Goal: Download file/media

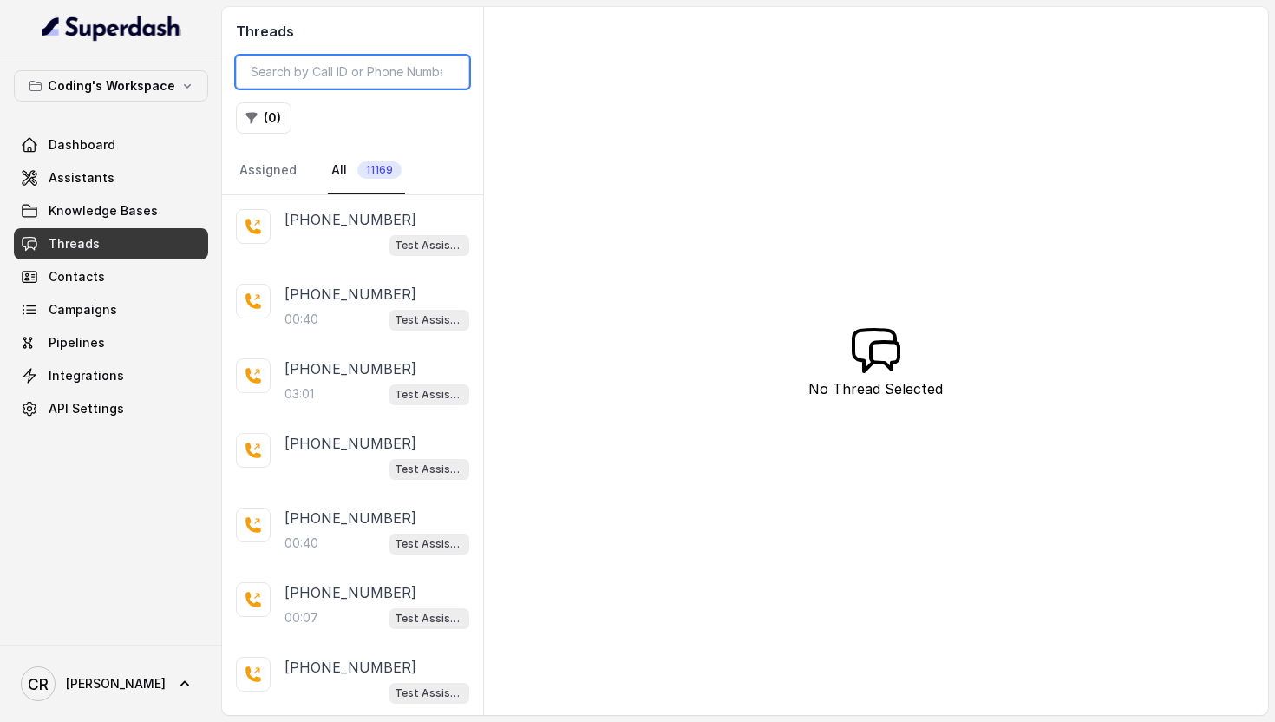
click at [324, 76] on input "search" at bounding box center [352, 72] width 233 height 33
paste input "[PHONE_NUMBER]"
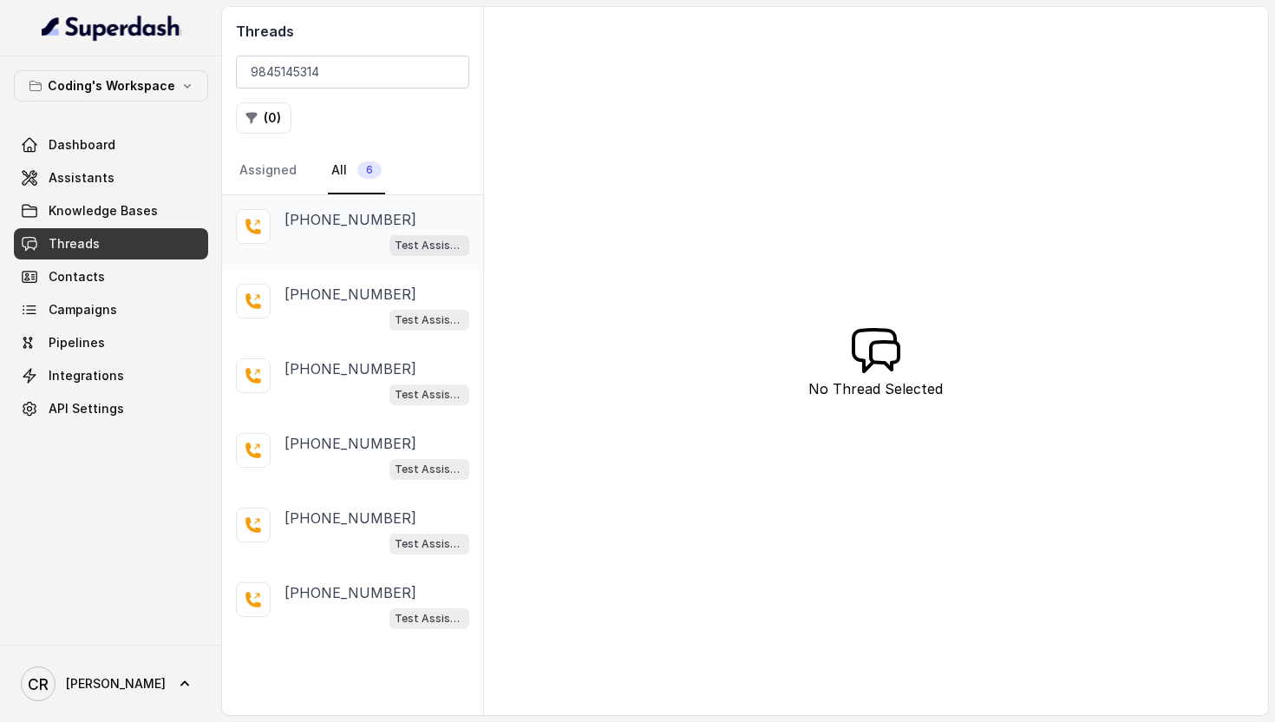
click at [341, 223] on p "[PHONE_NUMBER]" at bounding box center [351, 219] width 132 height 21
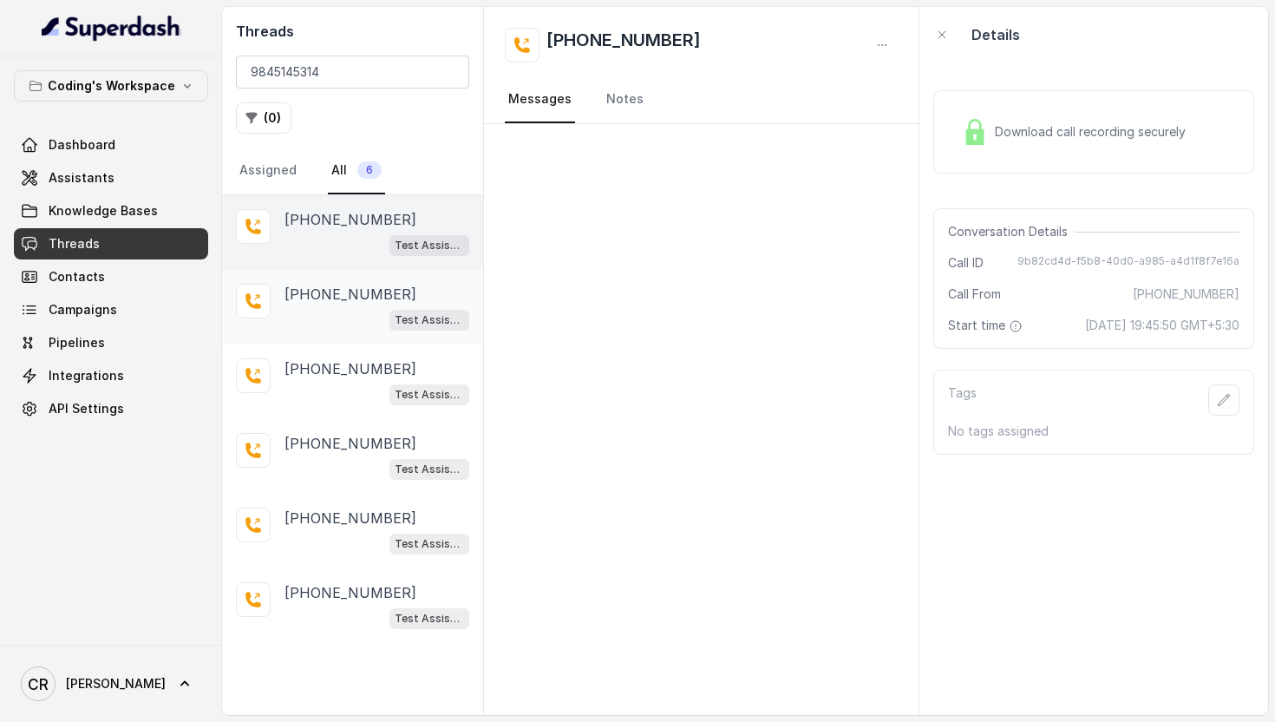
click at [342, 312] on div "Test Assistant-3" at bounding box center [377, 319] width 185 height 23
click at [322, 233] on div "Test Assistant-3" at bounding box center [377, 244] width 185 height 23
click at [321, 364] on p "[PHONE_NUMBER]" at bounding box center [351, 368] width 132 height 21
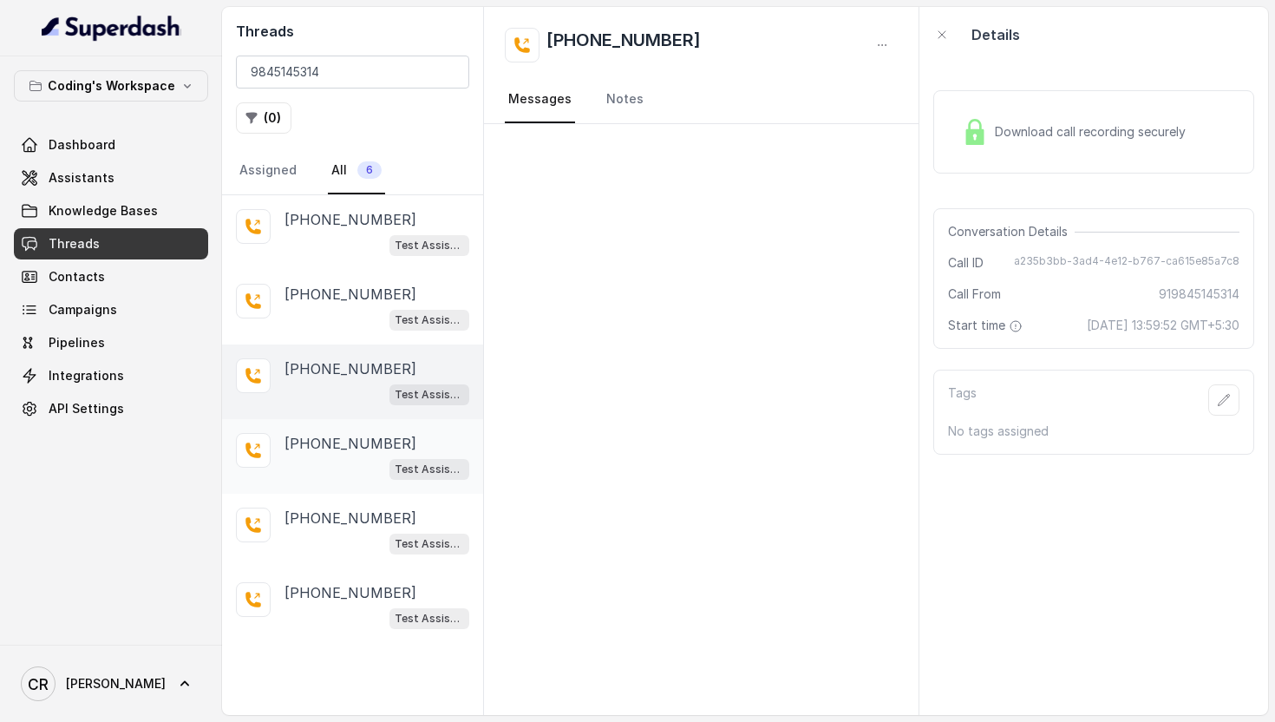
click at [320, 475] on div "Test Assistant-3" at bounding box center [377, 468] width 185 height 23
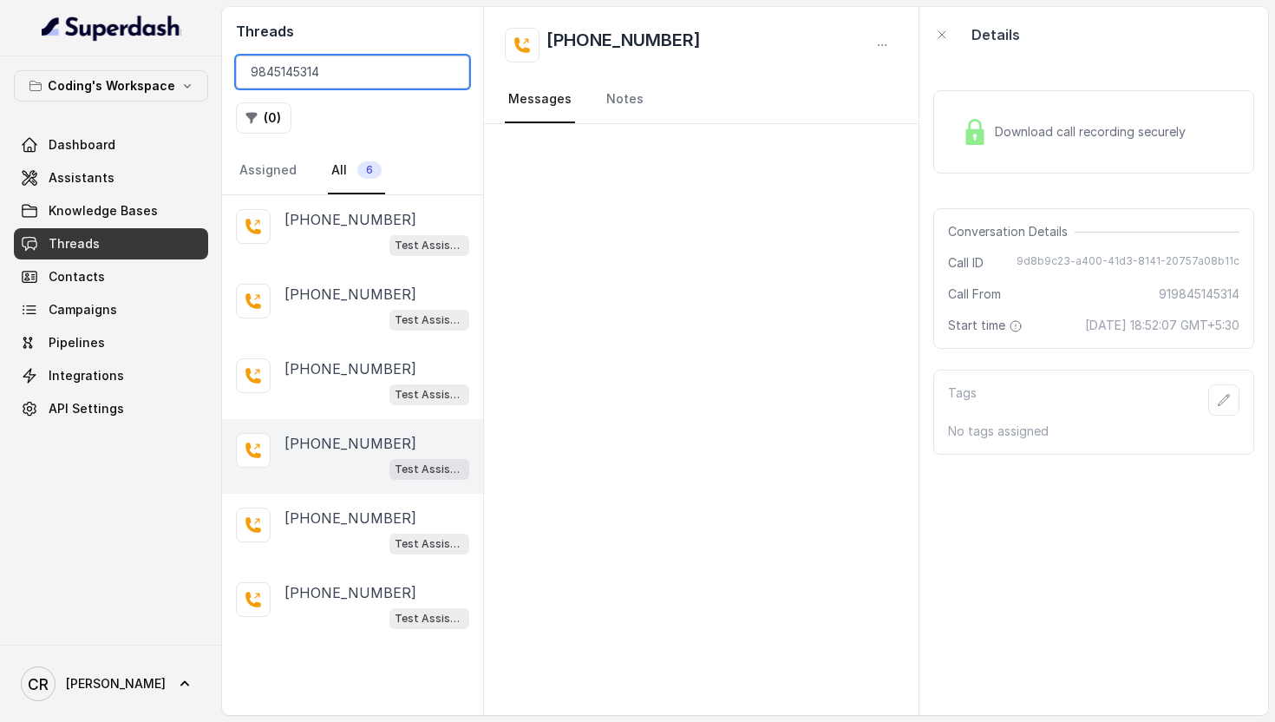
click at [343, 60] on input "9845145314" at bounding box center [352, 72] width 233 height 33
paste input "+91-"
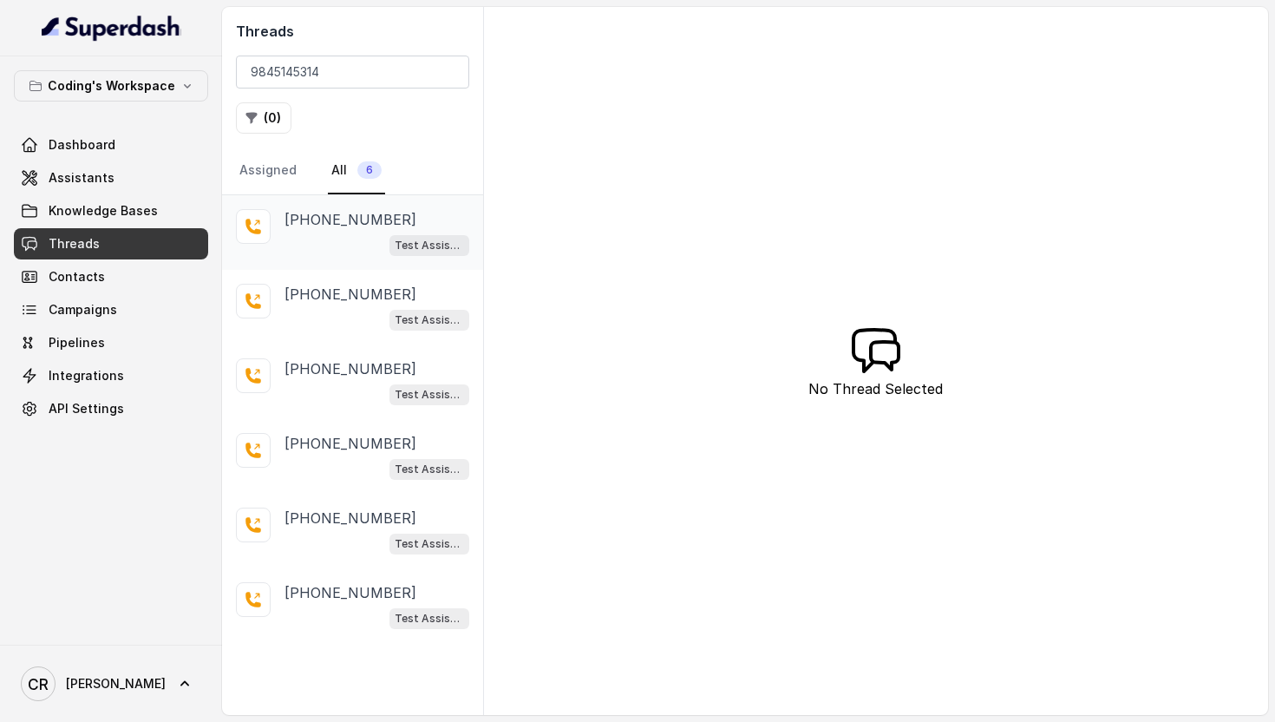
click at [319, 226] on p "[PHONE_NUMBER]" at bounding box center [351, 219] width 132 height 21
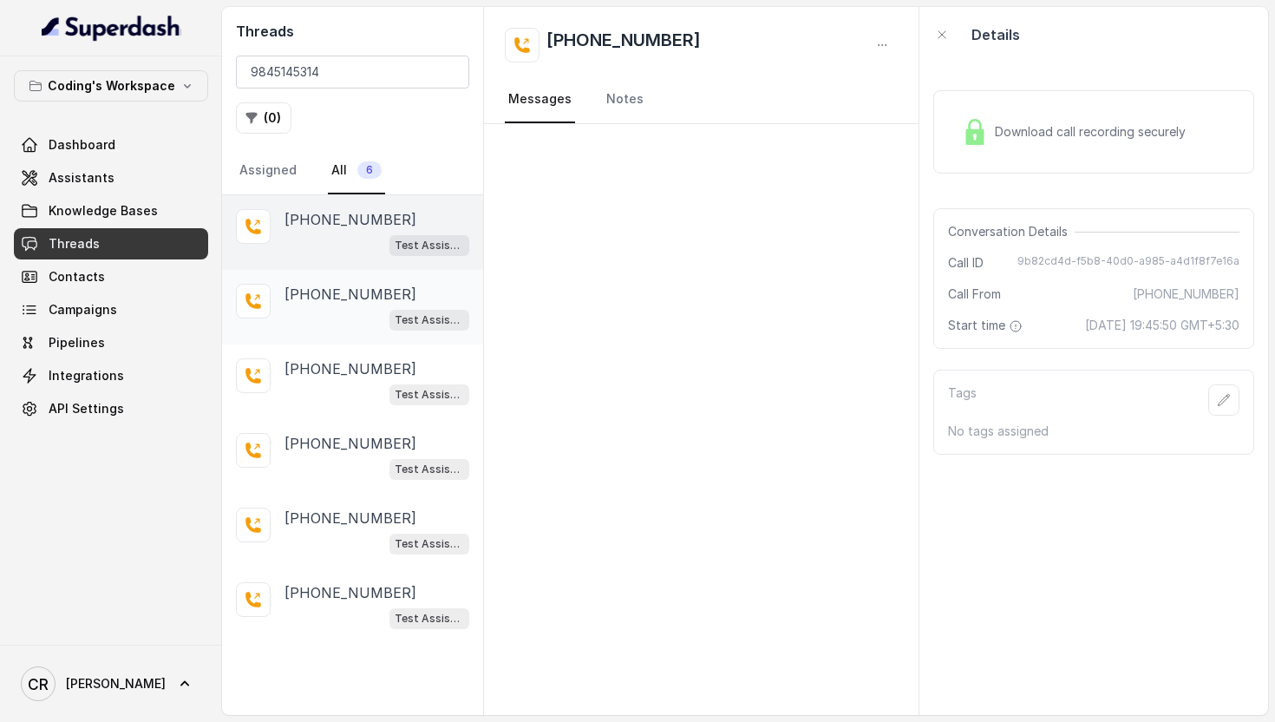
click at [333, 308] on div "Test Assistant-3" at bounding box center [377, 319] width 185 height 23
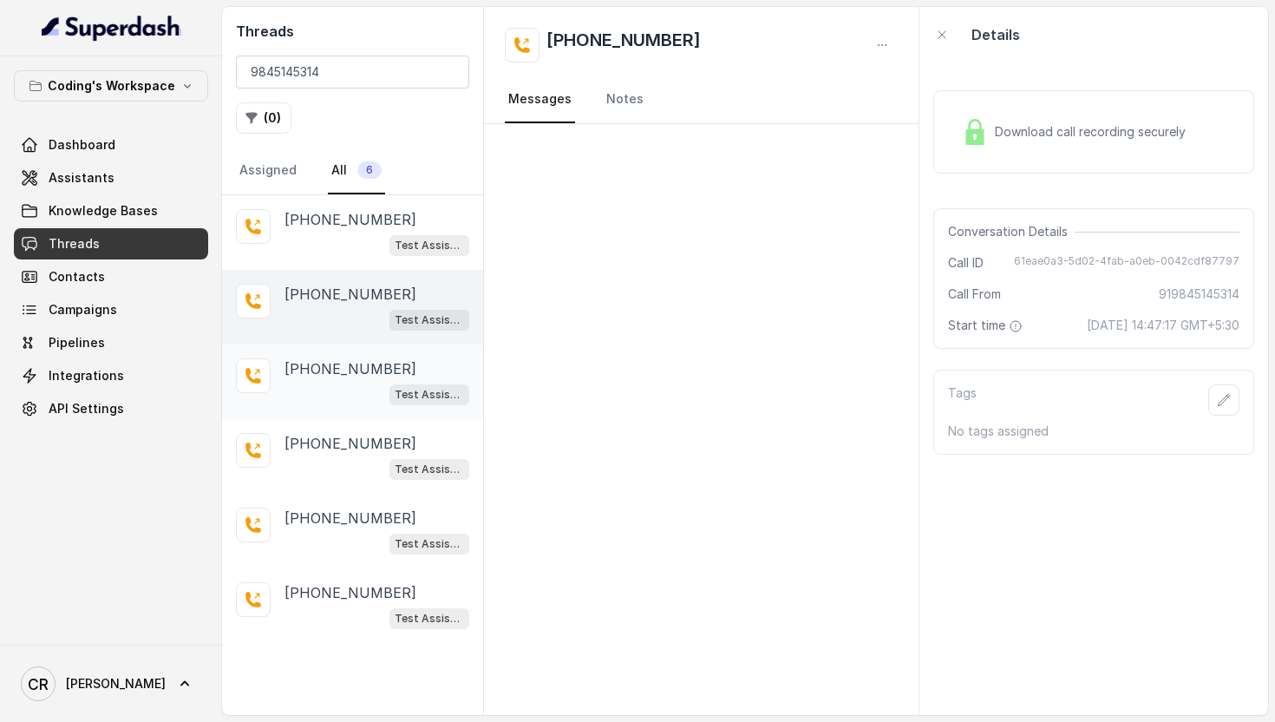
click at [335, 405] on div "[PHONE_NUMBER] Test Assistant-3" at bounding box center [352, 381] width 261 height 75
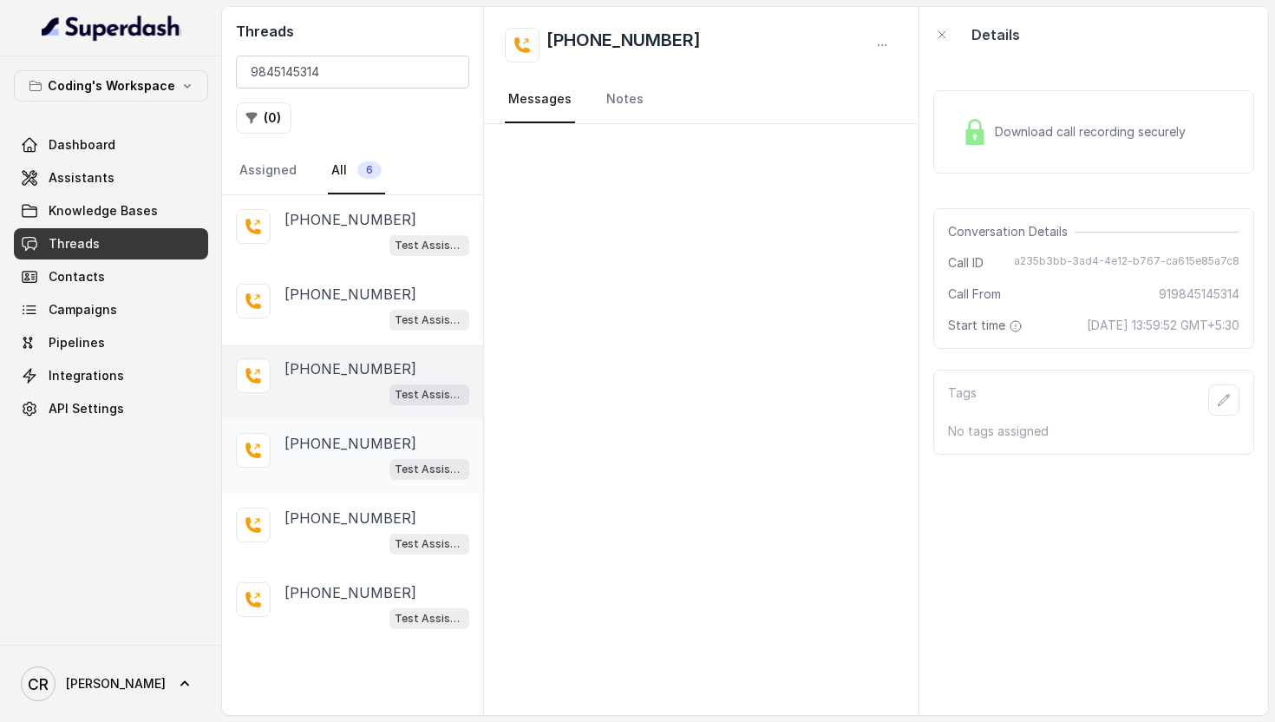
click at [330, 488] on div "[PHONE_NUMBER] Test Assistant-3" at bounding box center [352, 456] width 261 height 75
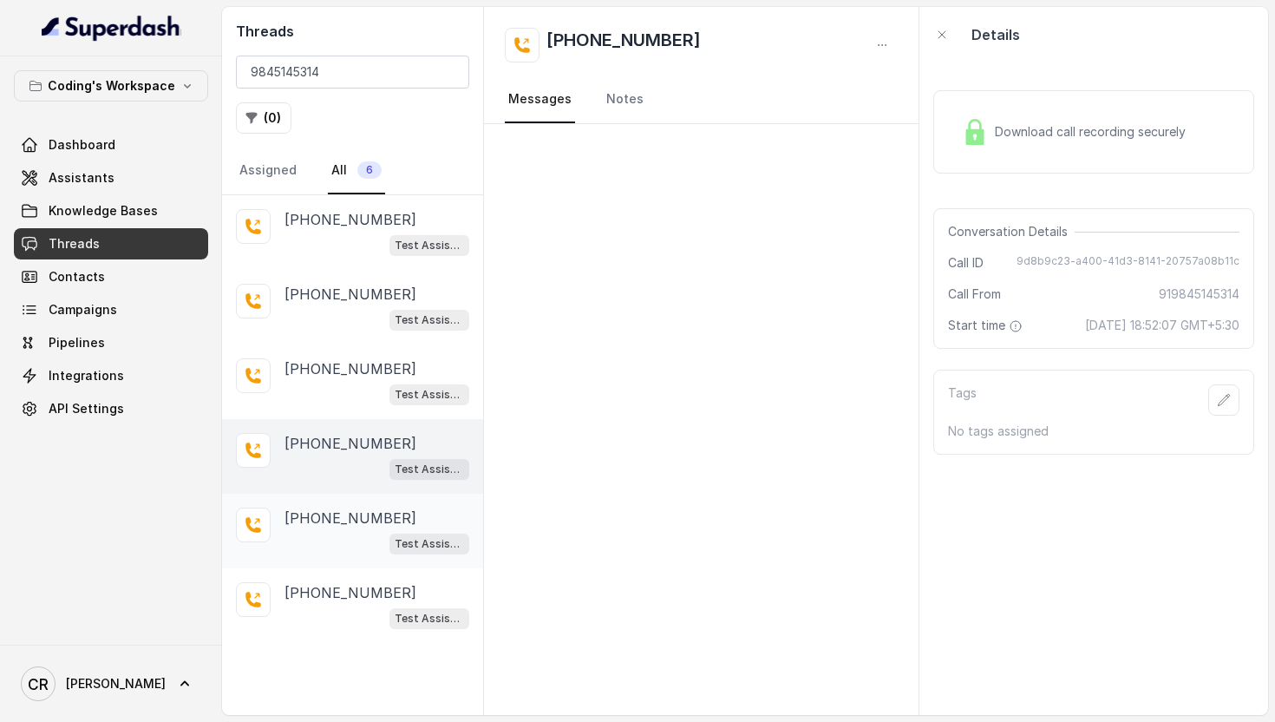
click at [331, 553] on div "[PHONE_NUMBER] Test Assistant-3" at bounding box center [352, 531] width 261 height 75
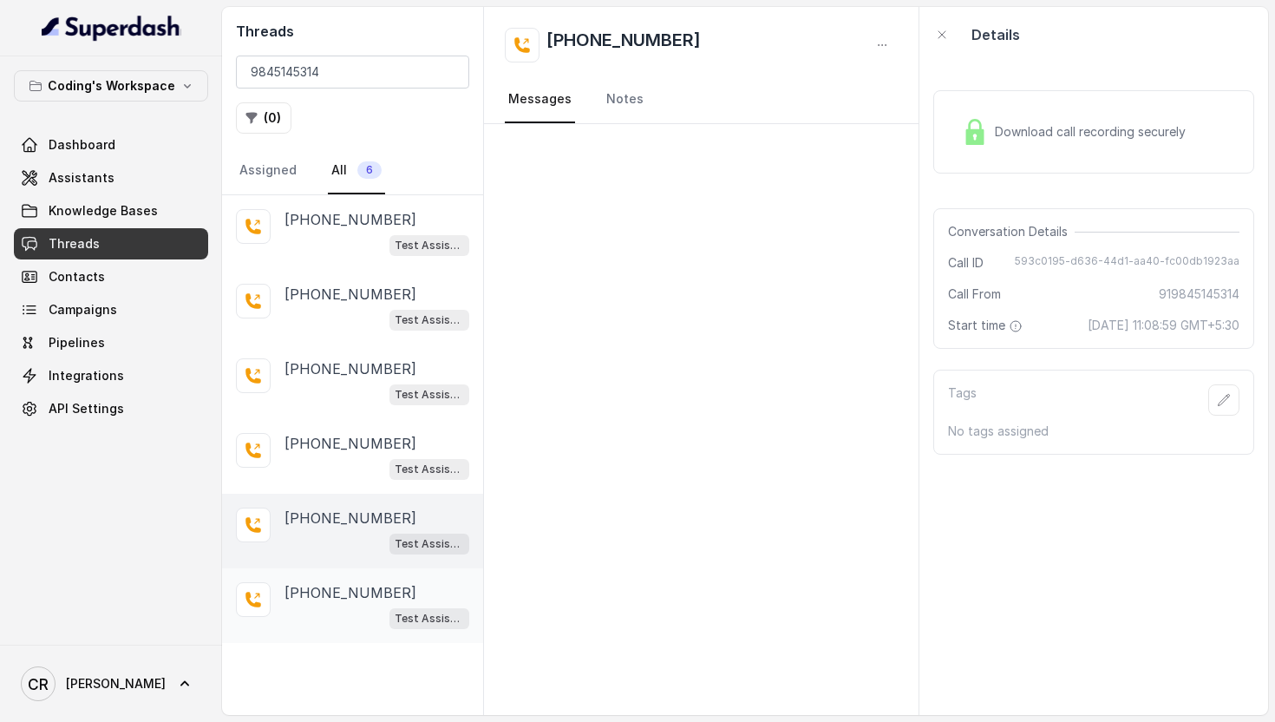
click at [331, 613] on div "Test Assistant-3" at bounding box center [377, 617] width 185 height 23
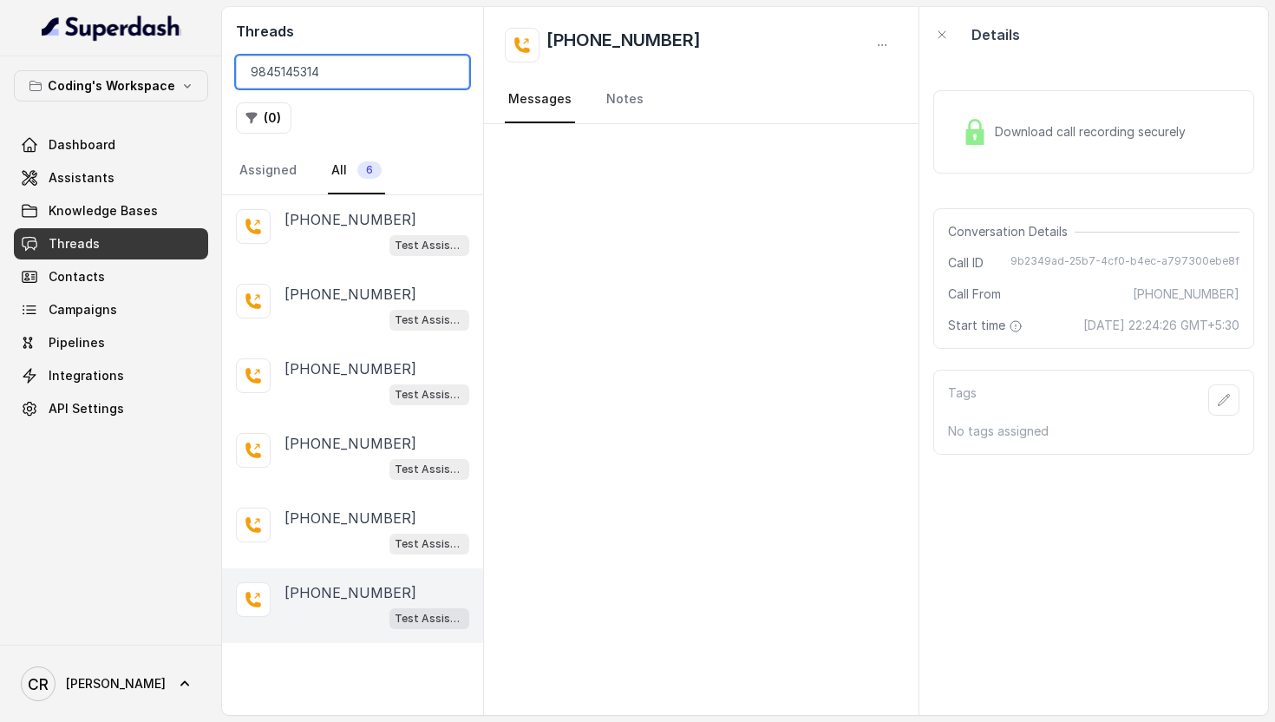
click at [317, 78] on input "9845145314" at bounding box center [352, 72] width 233 height 33
paste input "[PHONE_NUMBER]"
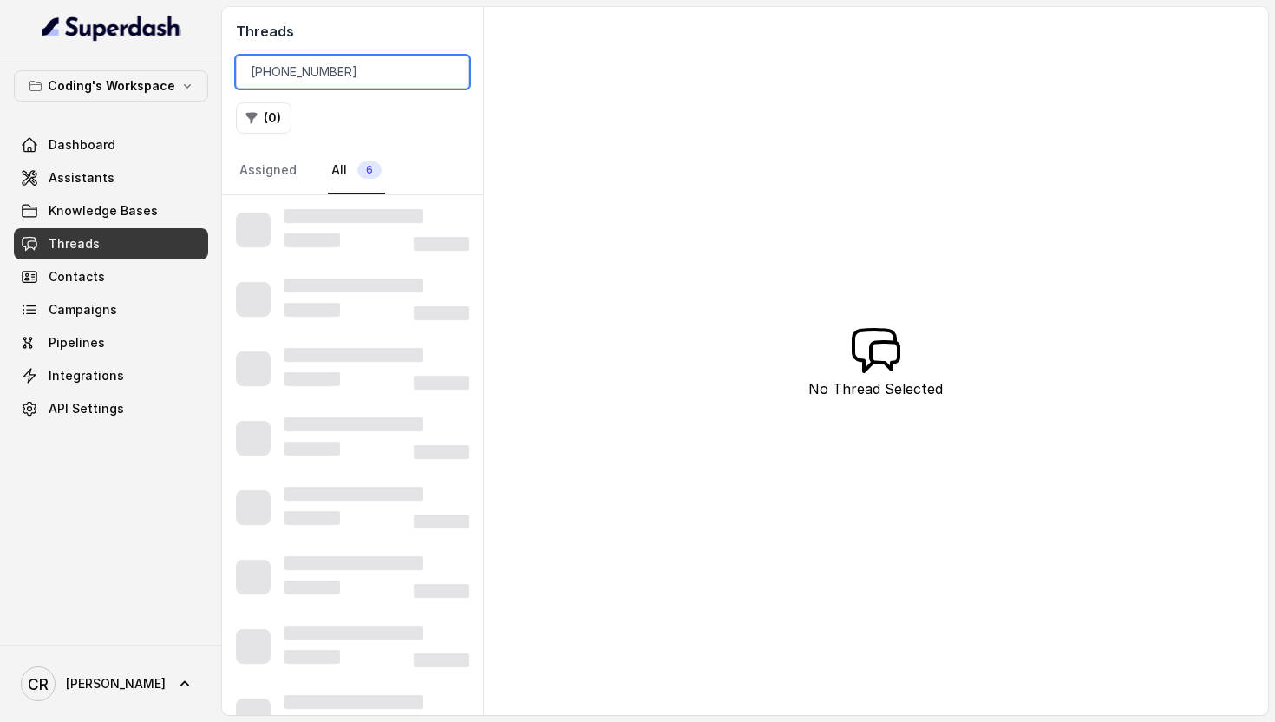
click at [278, 72] on input "[PHONE_NUMBER]" at bounding box center [352, 72] width 233 height 33
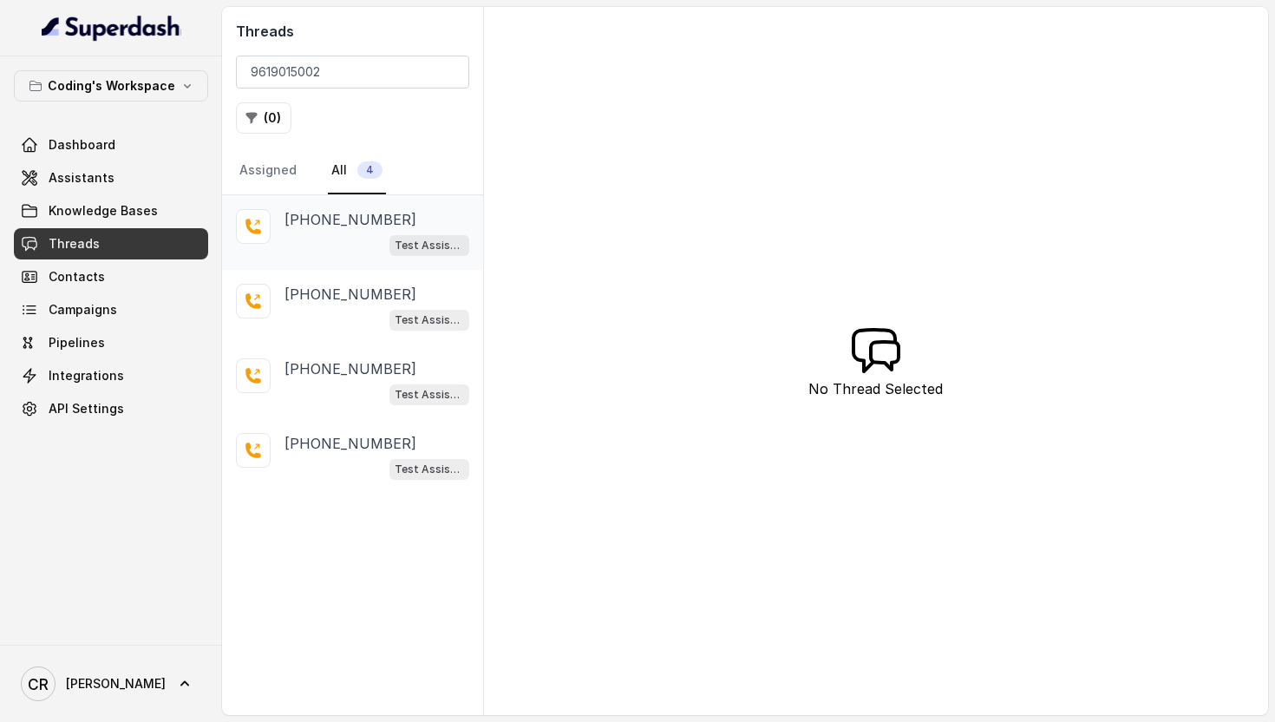
click at [429, 259] on div "[PHONE_NUMBER] Test Assistant- 2" at bounding box center [352, 232] width 261 height 75
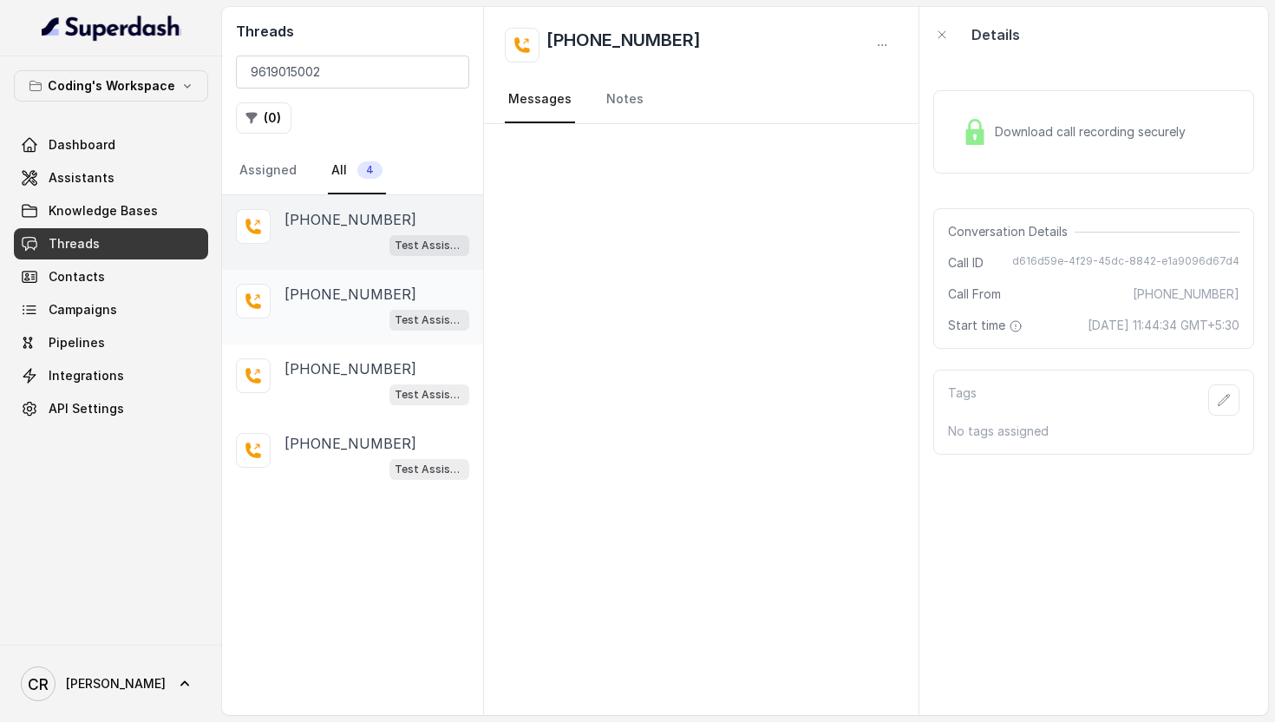
click at [385, 311] on div "Test Assistant-3" at bounding box center [377, 319] width 185 height 23
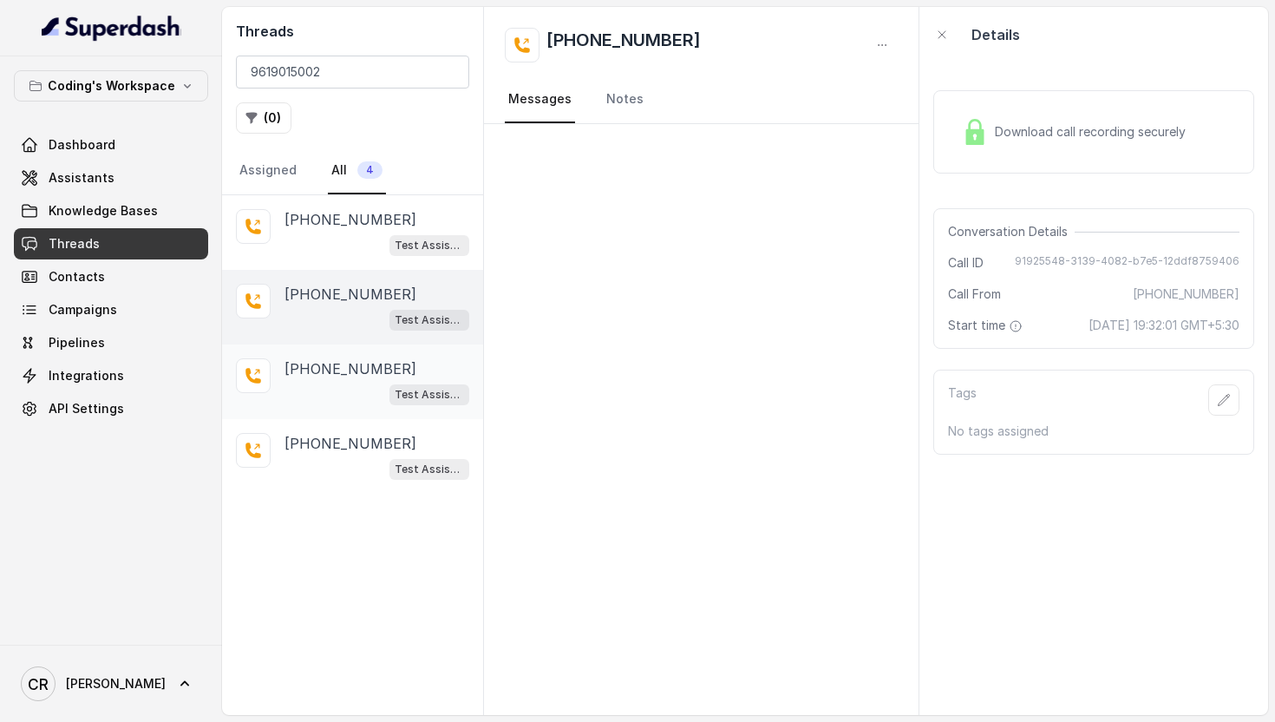
click at [364, 377] on p "[PHONE_NUMBER]" at bounding box center [351, 368] width 132 height 21
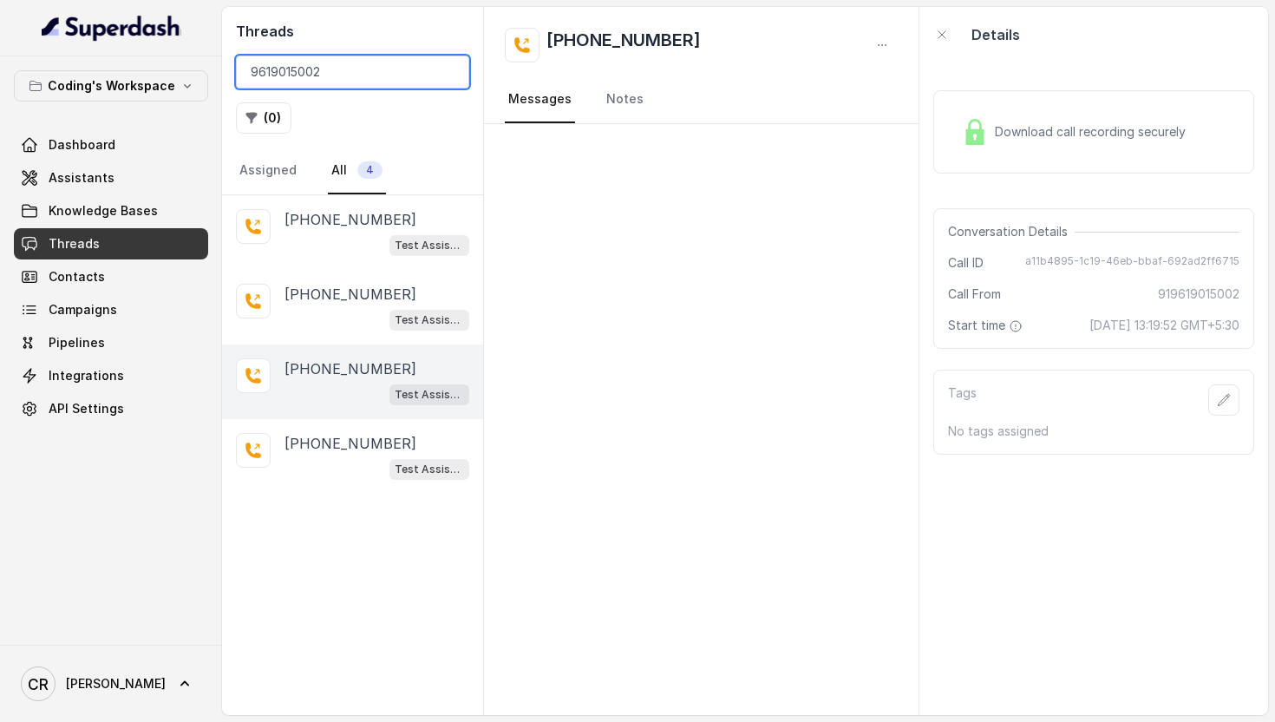
click at [328, 78] on input "9619015002" at bounding box center [352, 72] width 233 height 33
paste input "[PHONE_NUMBER]"
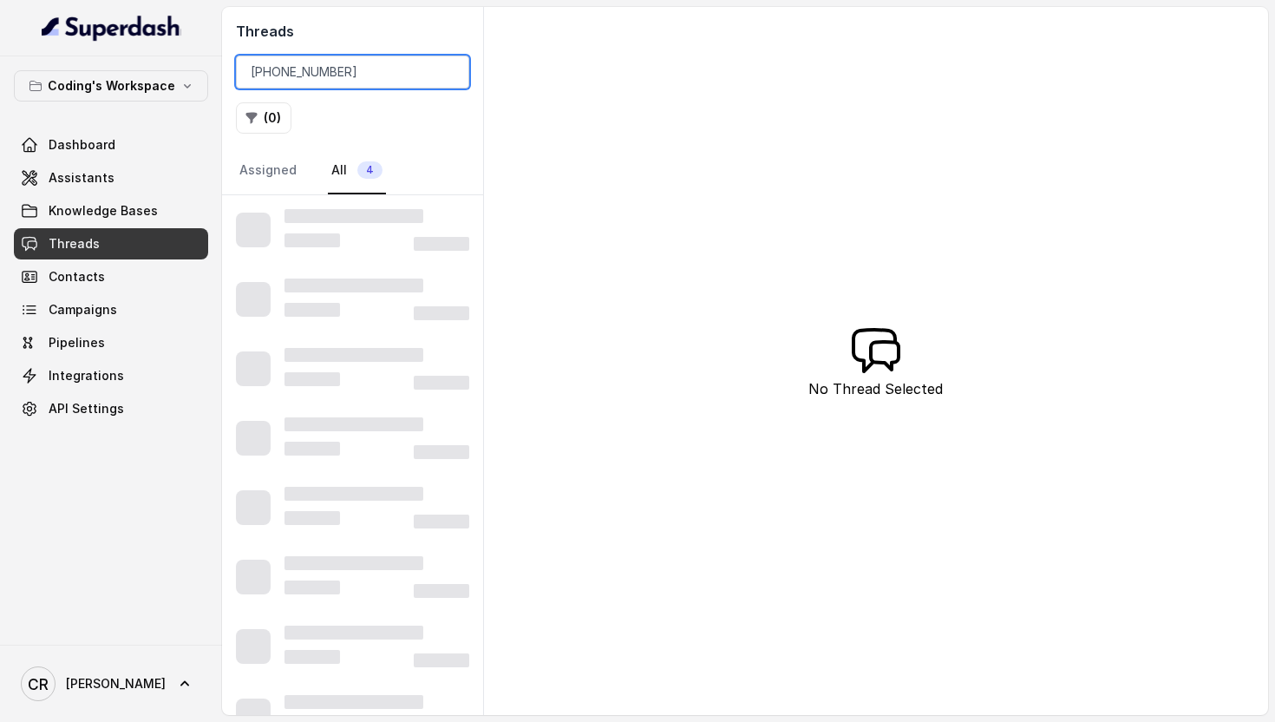
click at [285, 69] on input "[PHONE_NUMBER]" at bounding box center [352, 72] width 233 height 33
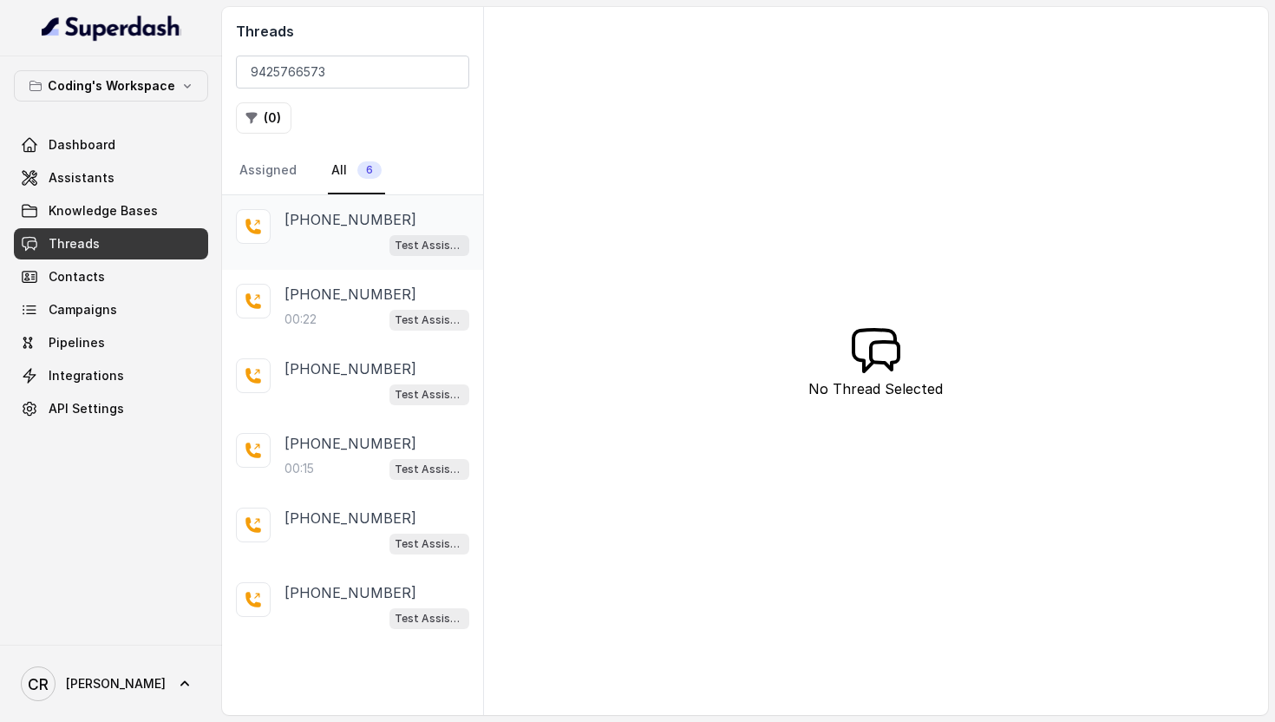
drag, startPoint x: 324, startPoint y: 248, endPoint x: 325, endPoint y: 236, distance: 12.2
click at [325, 236] on div "Test Assistant- 2" at bounding box center [377, 244] width 185 height 23
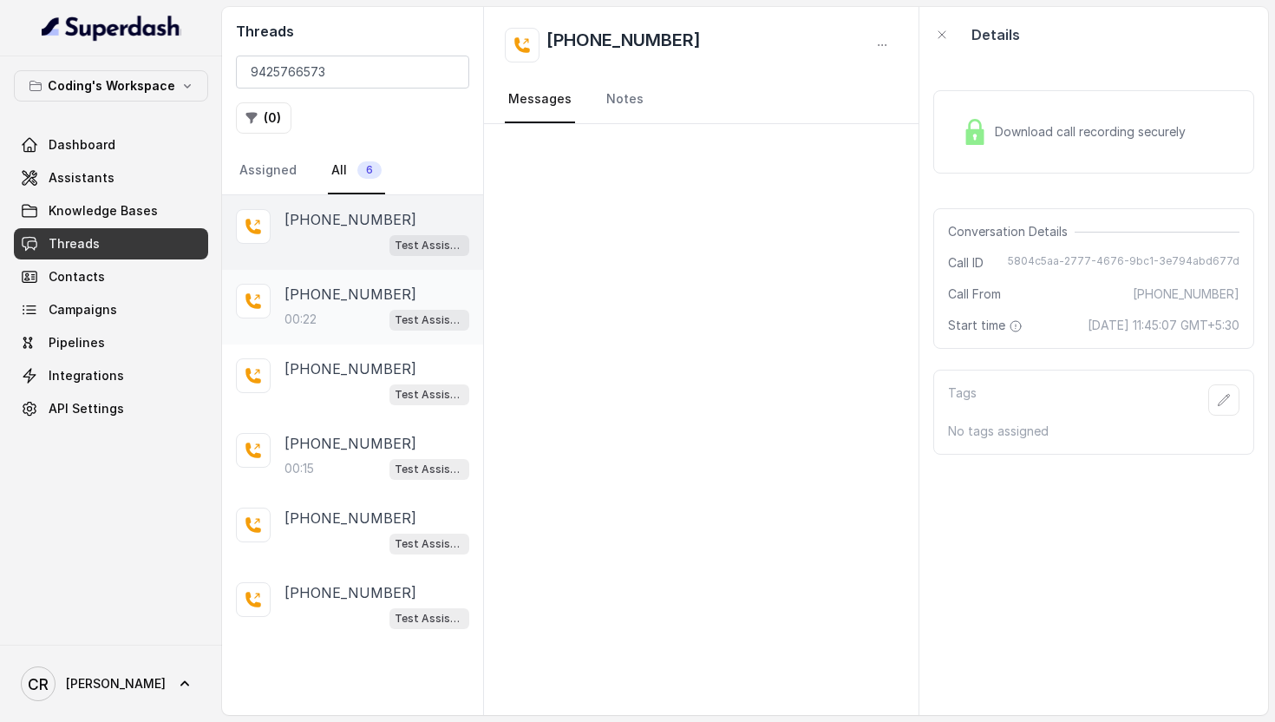
click at [340, 306] on div "[PHONE_NUMBER]:22 Test Assistant-3" at bounding box center [377, 307] width 185 height 47
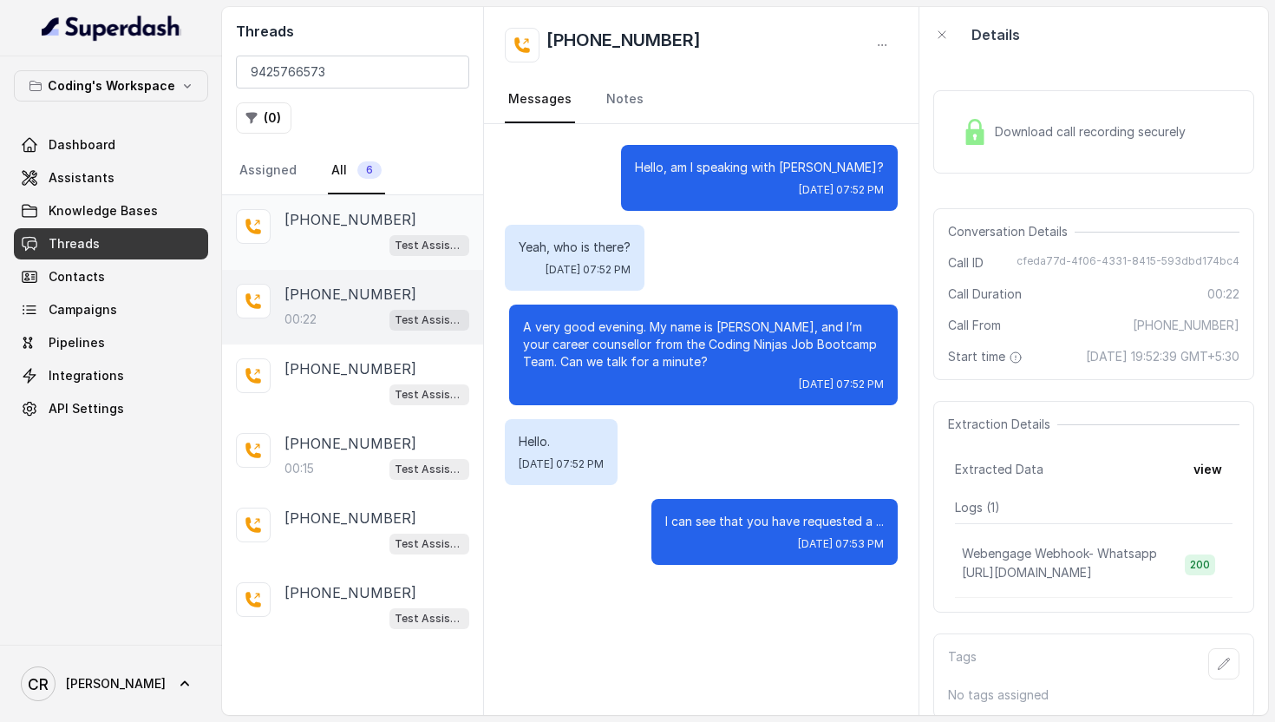
click at [347, 228] on p "[PHONE_NUMBER]" at bounding box center [351, 219] width 132 height 21
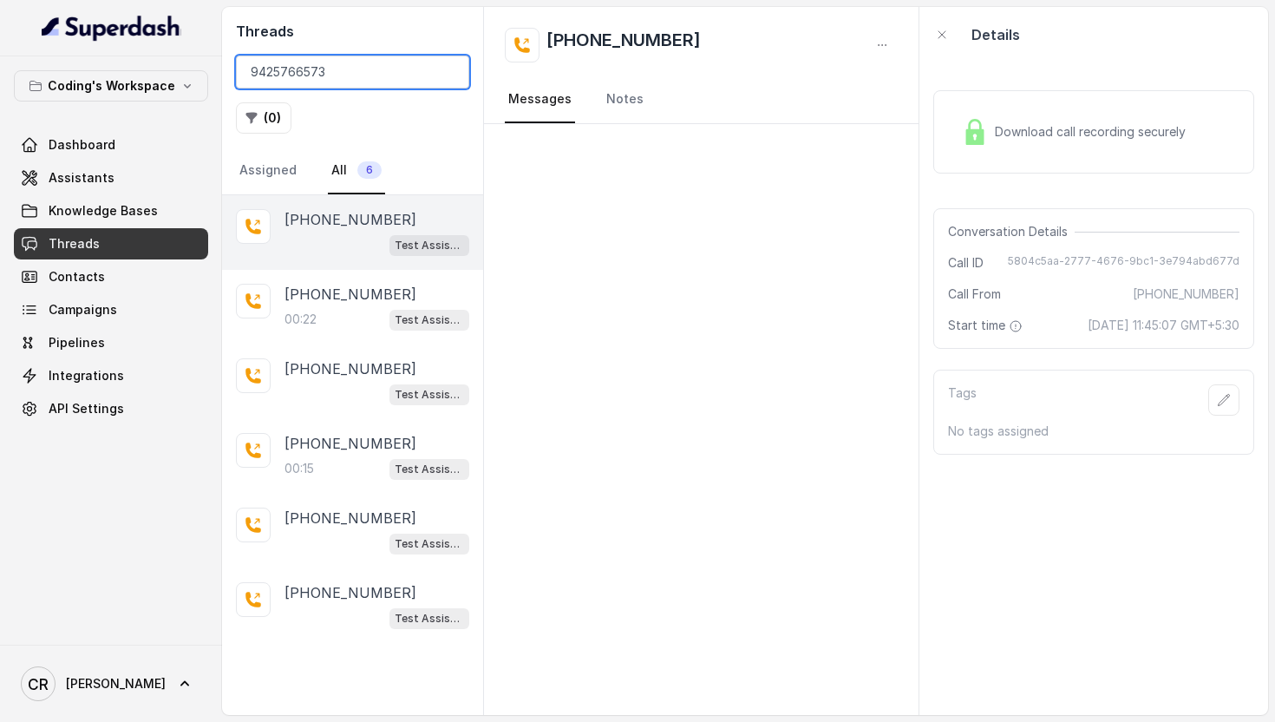
click at [306, 72] on input "9425766573" at bounding box center [352, 72] width 233 height 33
paste input "[PHONE_NUMBER]"
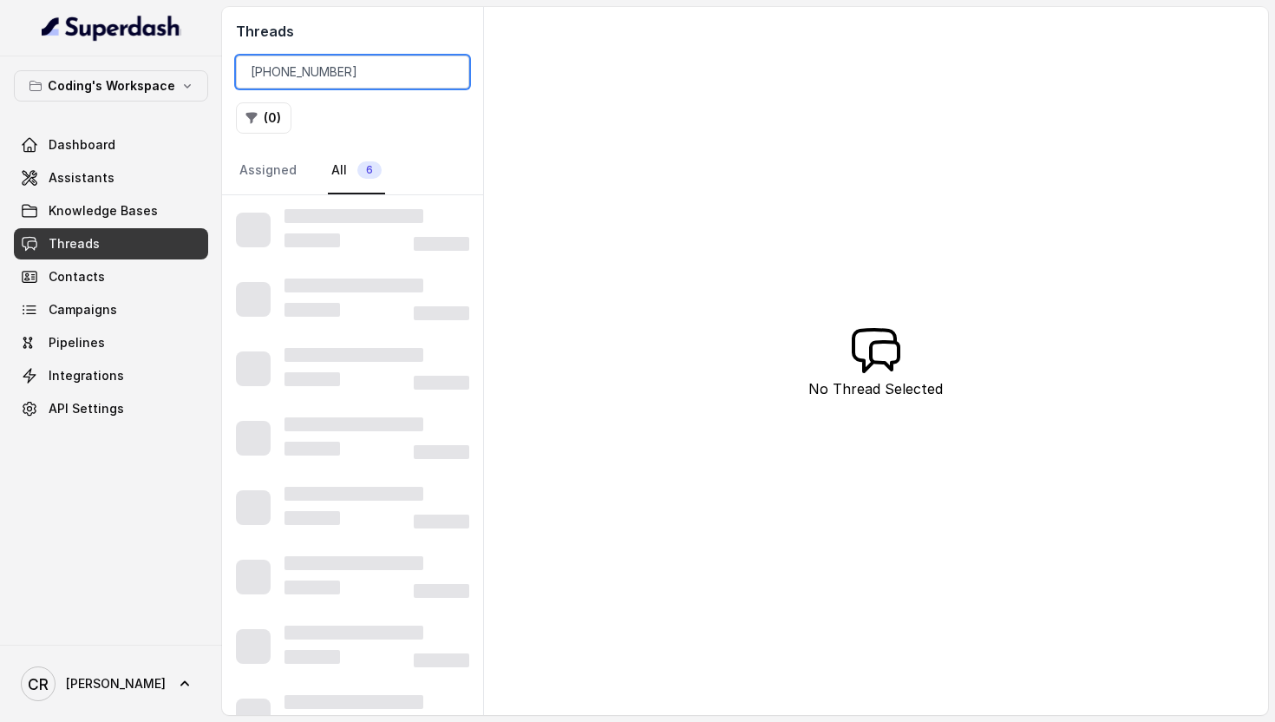
click at [282, 70] on input "[PHONE_NUMBER]" at bounding box center [352, 72] width 233 height 33
type input "9176223548"
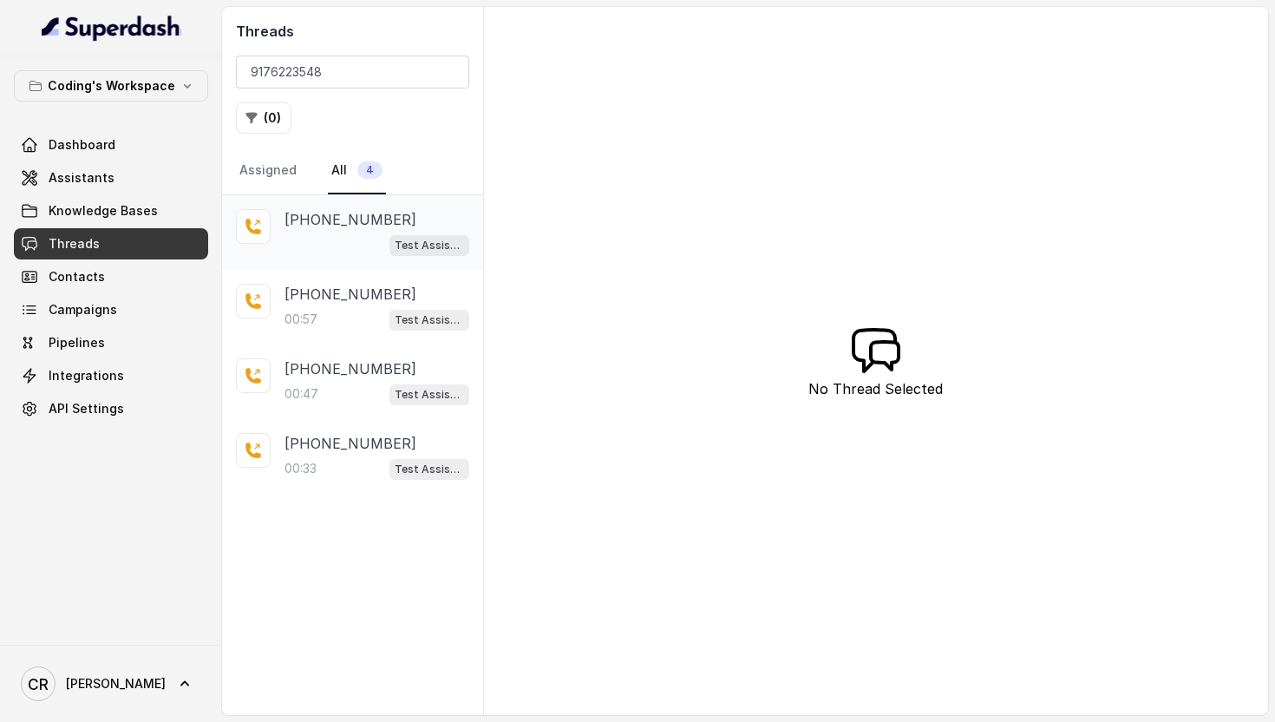
click at [355, 242] on div "Test Assistant- 2" at bounding box center [377, 244] width 185 height 23
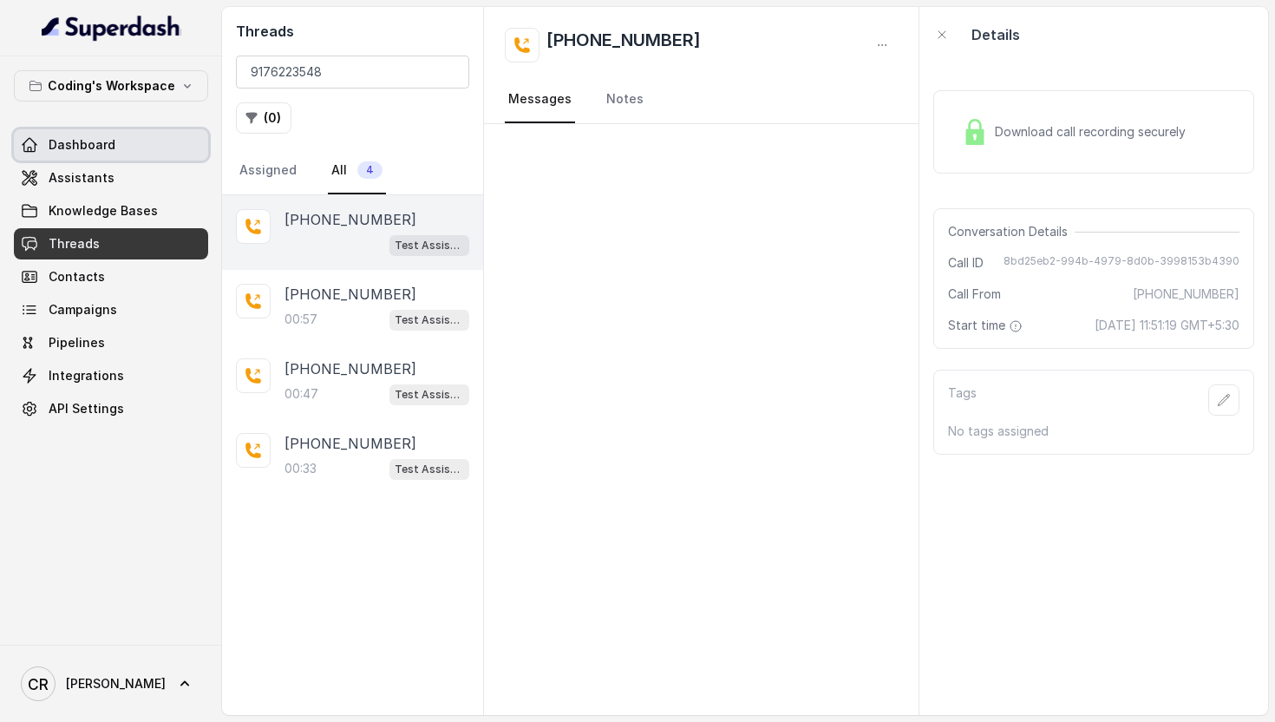
click at [115, 149] on link "Dashboard" at bounding box center [111, 144] width 194 height 31
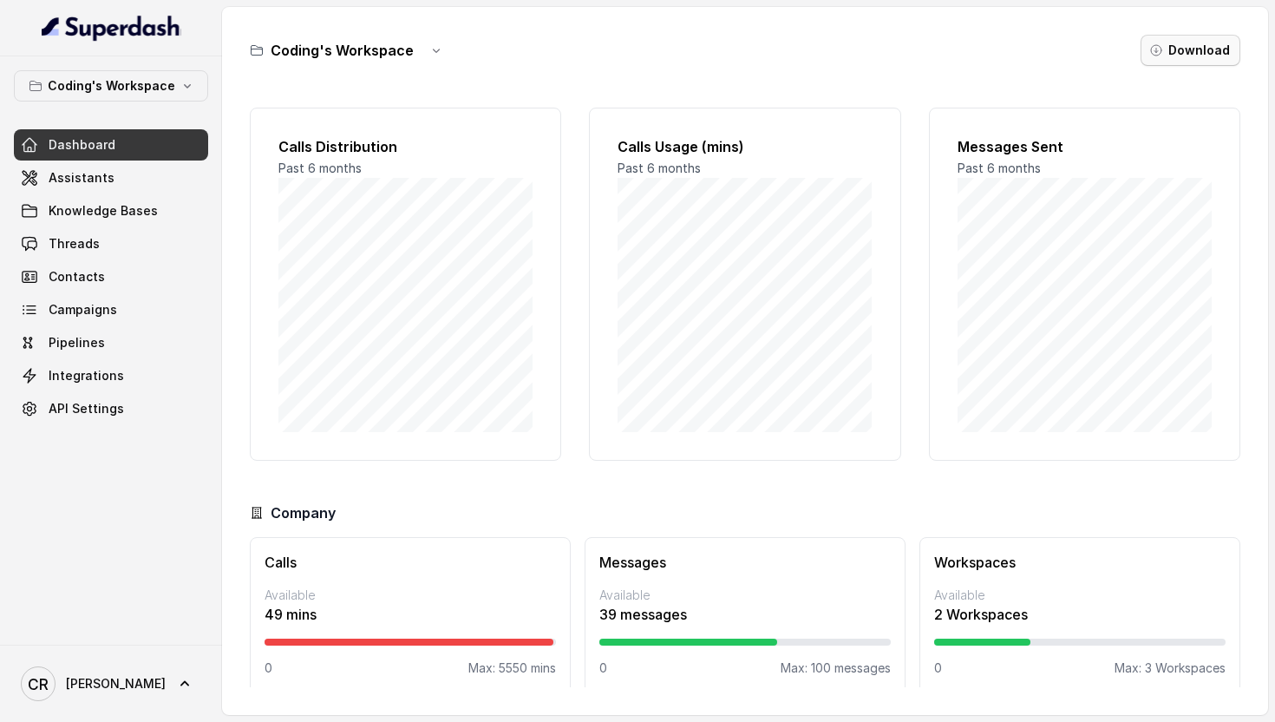
click at [1199, 43] on button "Download" at bounding box center [1191, 50] width 100 height 31
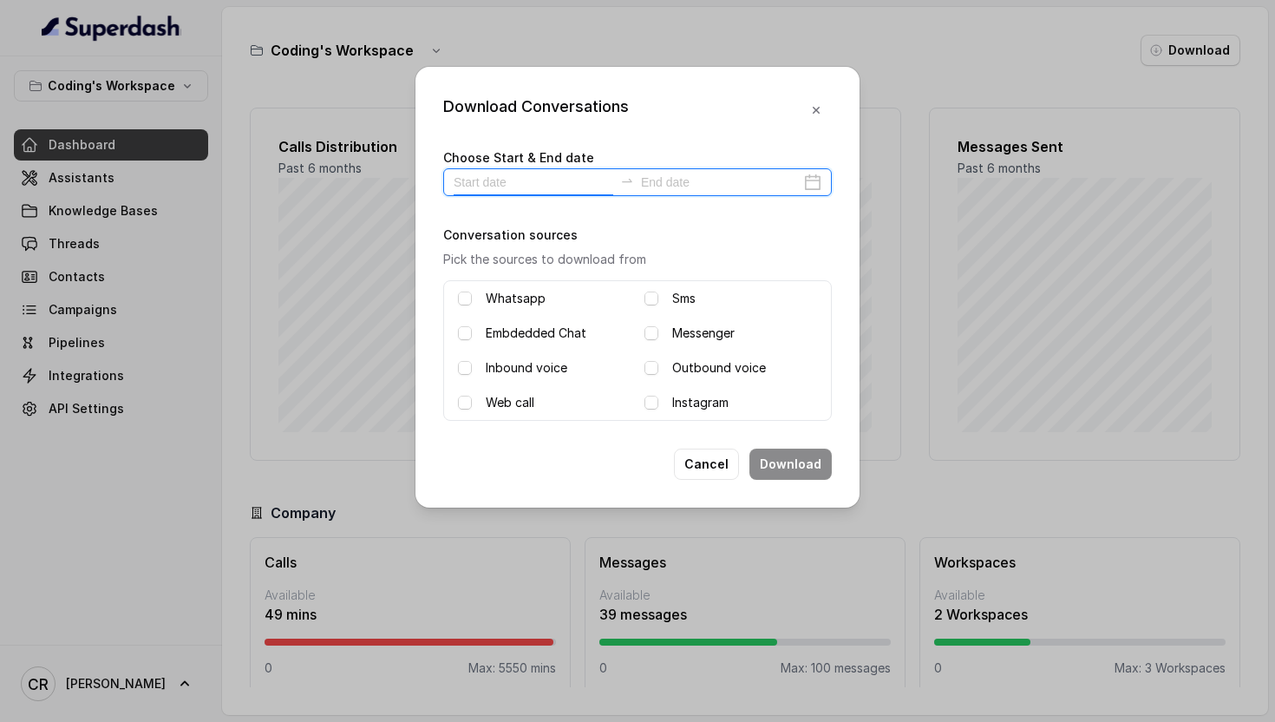
click at [515, 177] on input at bounding box center [534, 182] width 160 height 19
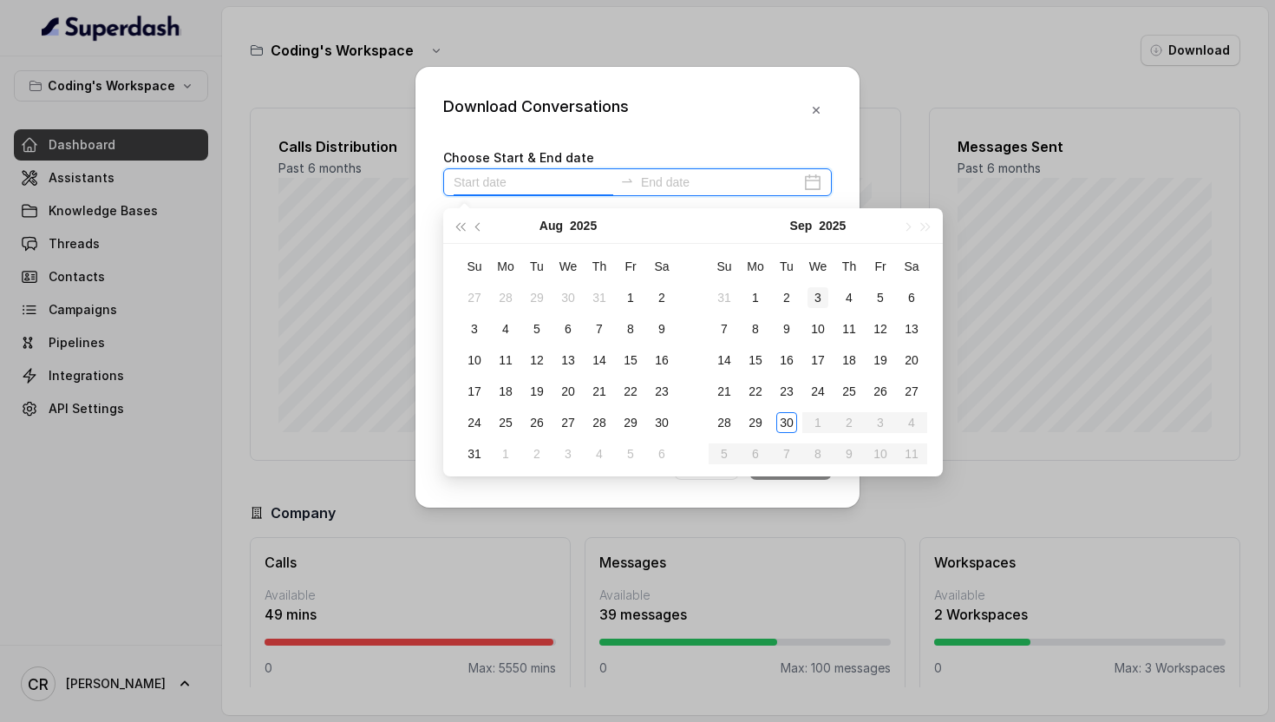
type input "[DATE]"
click at [791, 424] on div "30" at bounding box center [787, 422] width 21 height 21
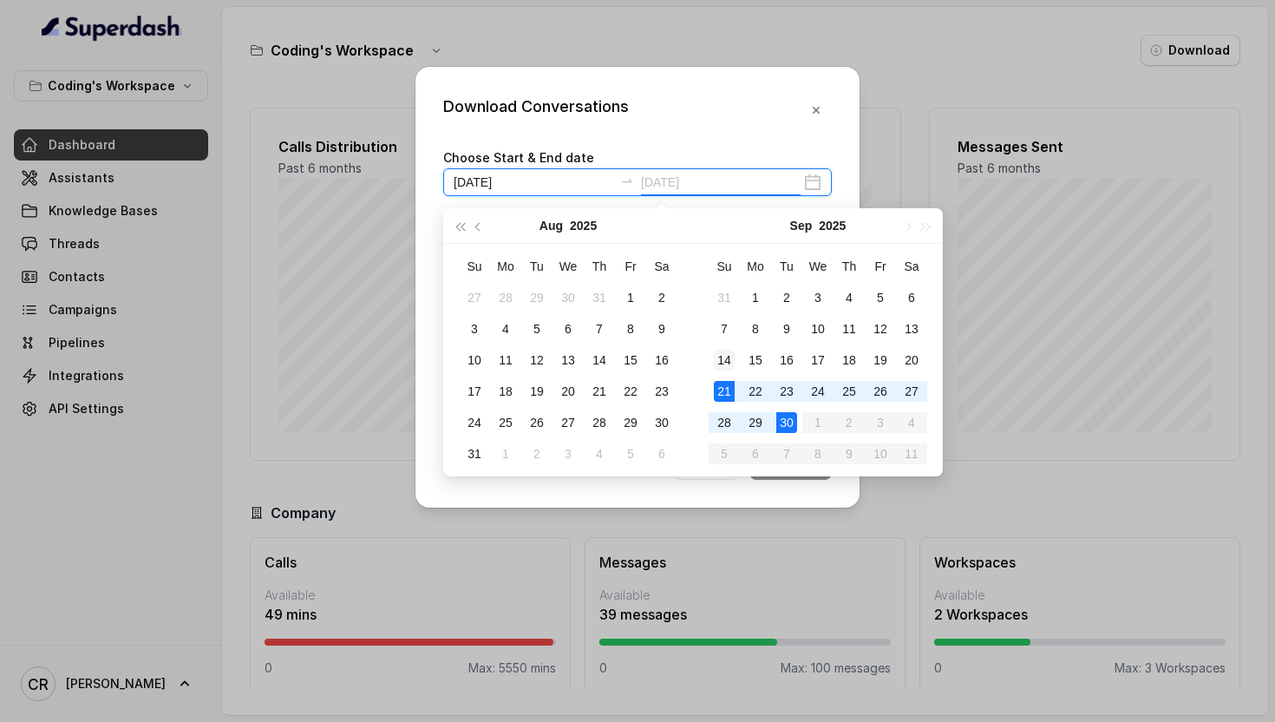
type input "[DATE]"
click at [521, 179] on input "[DATE]" at bounding box center [534, 182] width 160 height 19
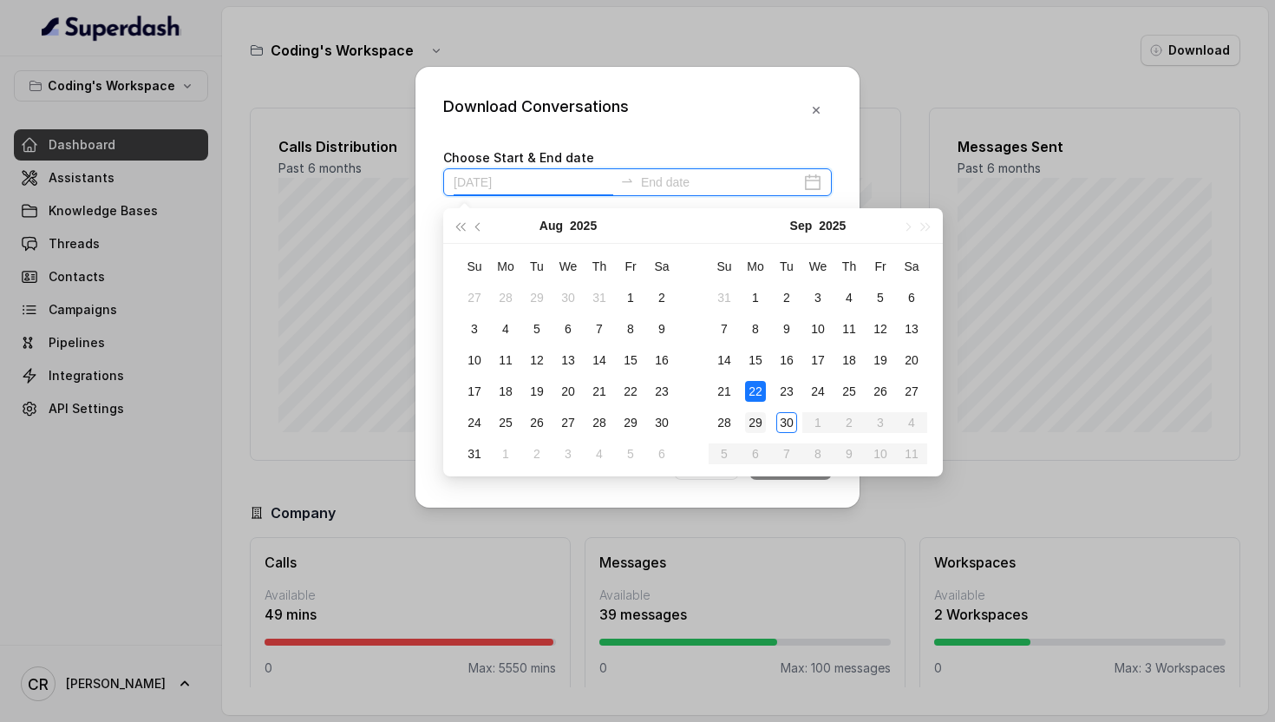
type input "[DATE]"
click at [752, 420] on div "29" at bounding box center [755, 422] width 21 height 21
type input "[DATE]"
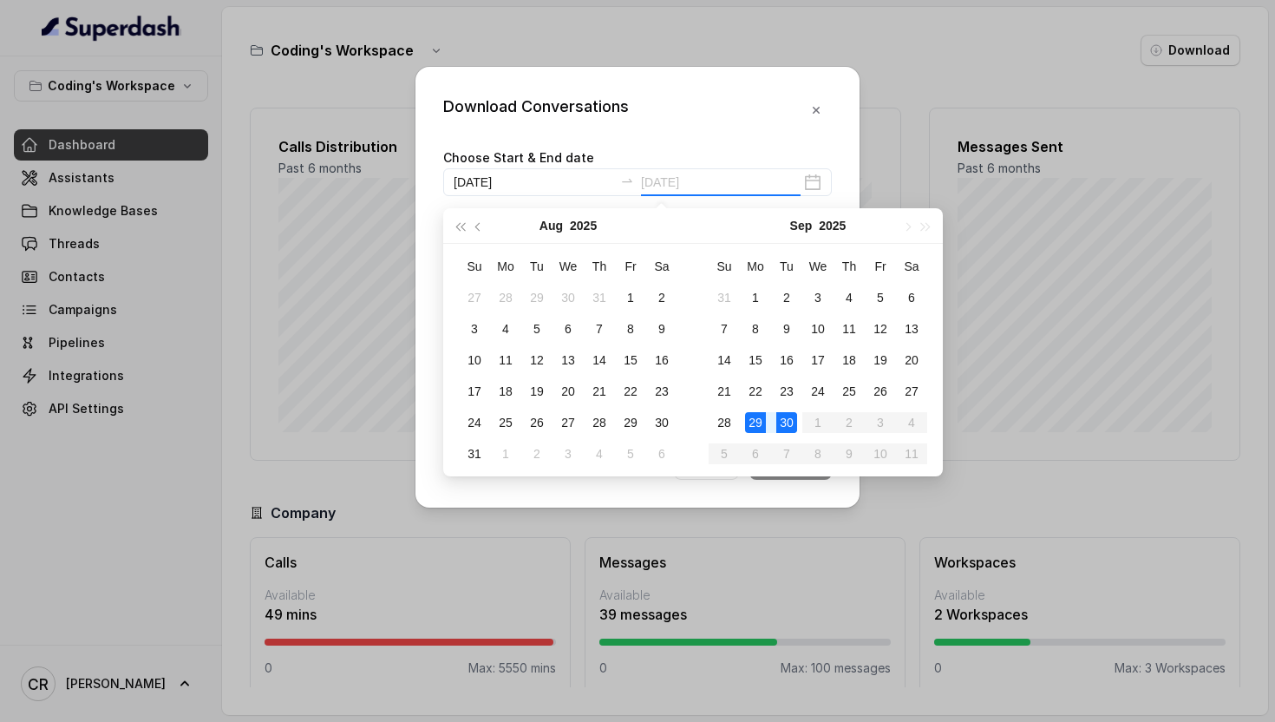
click at [783, 429] on div "30" at bounding box center [787, 422] width 21 height 21
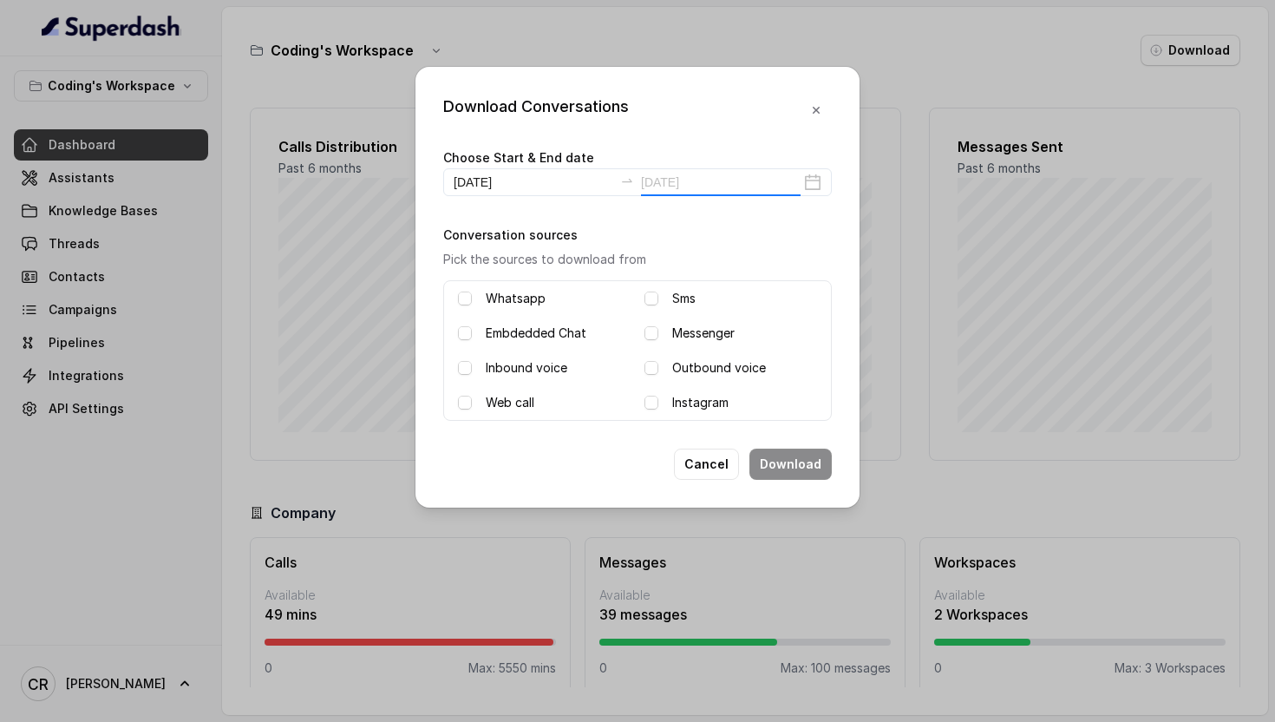
type input "[DATE]"
click at [707, 364] on label "Outbound voice" at bounding box center [719, 367] width 94 height 21
click at [508, 360] on label "Inbound voice" at bounding box center [527, 367] width 82 height 21
click at [781, 456] on button "Download" at bounding box center [791, 464] width 82 height 31
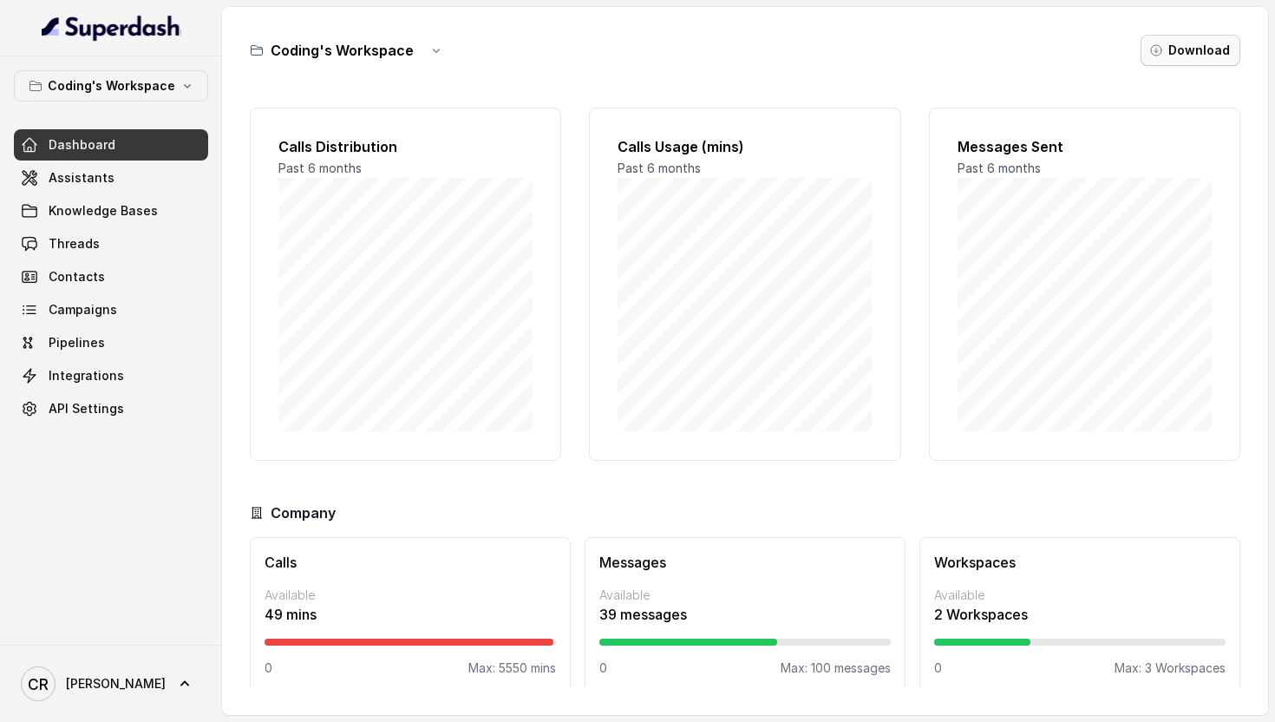
click at [1189, 57] on button "Download" at bounding box center [1191, 50] width 100 height 31
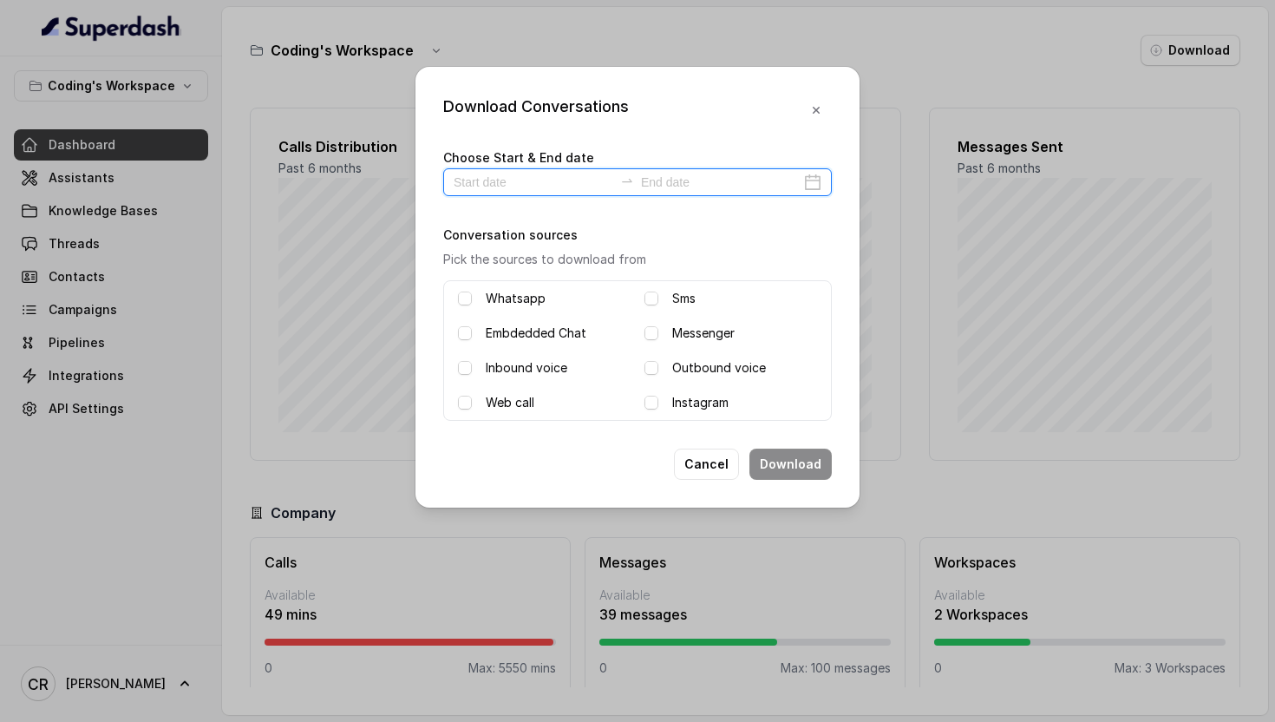
click at [553, 180] on input at bounding box center [534, 182] width 160 height 19
type input "[DATE]"
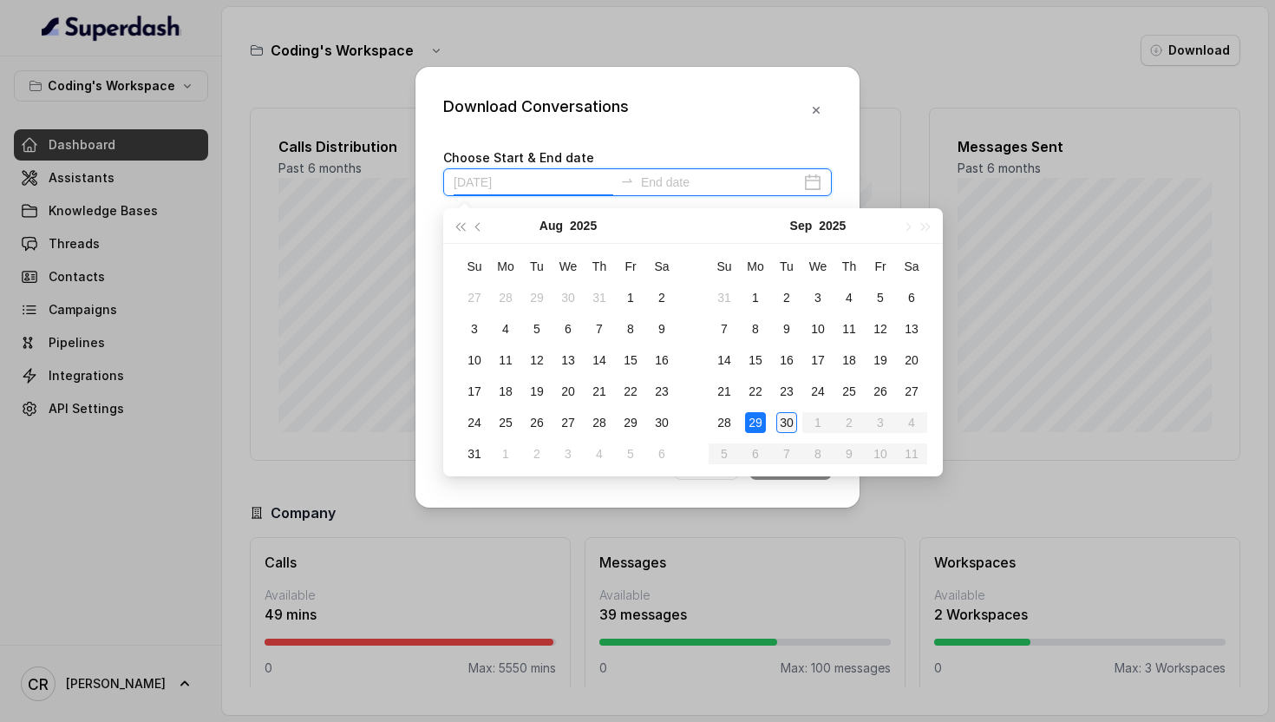
type input "[DATE]"
click at [788, 432] on div "30" at bounding box center [787, 422] width 21 height 21
type input "[DATE]"
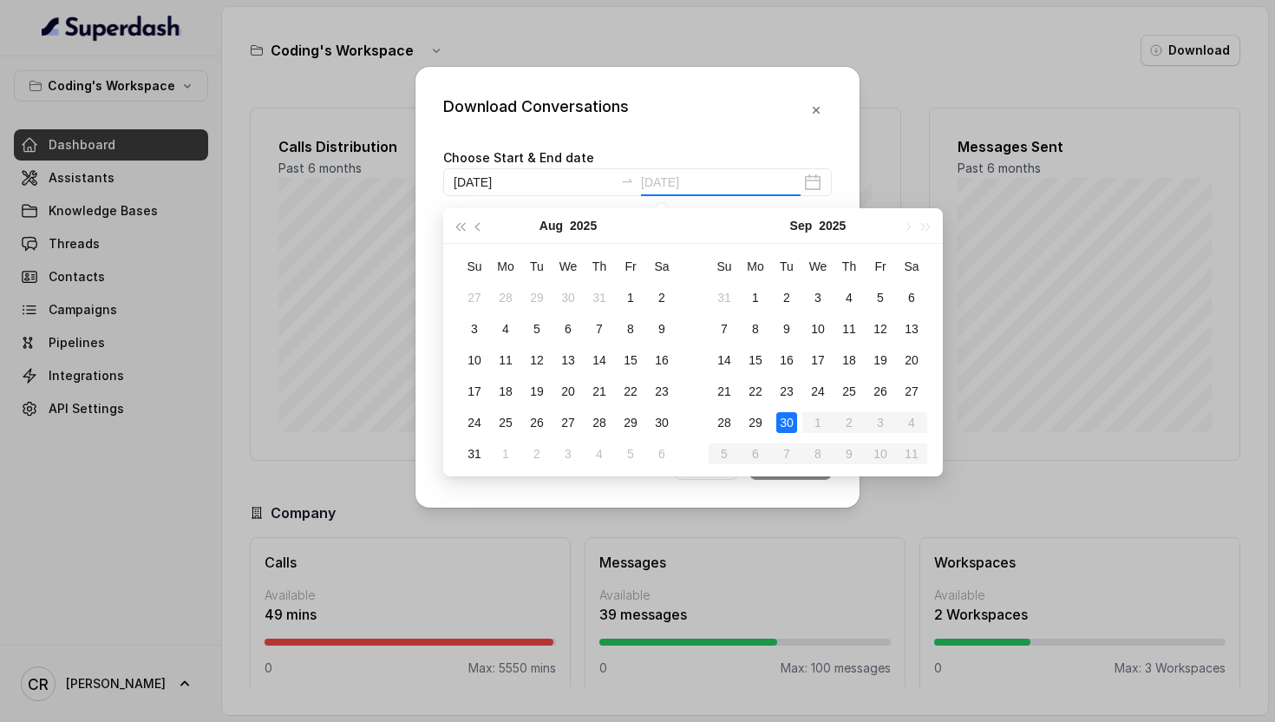
click at [785, 427] on div "30" at bounding box center [787, 422] width 21 height 21
type input "[DATE]"
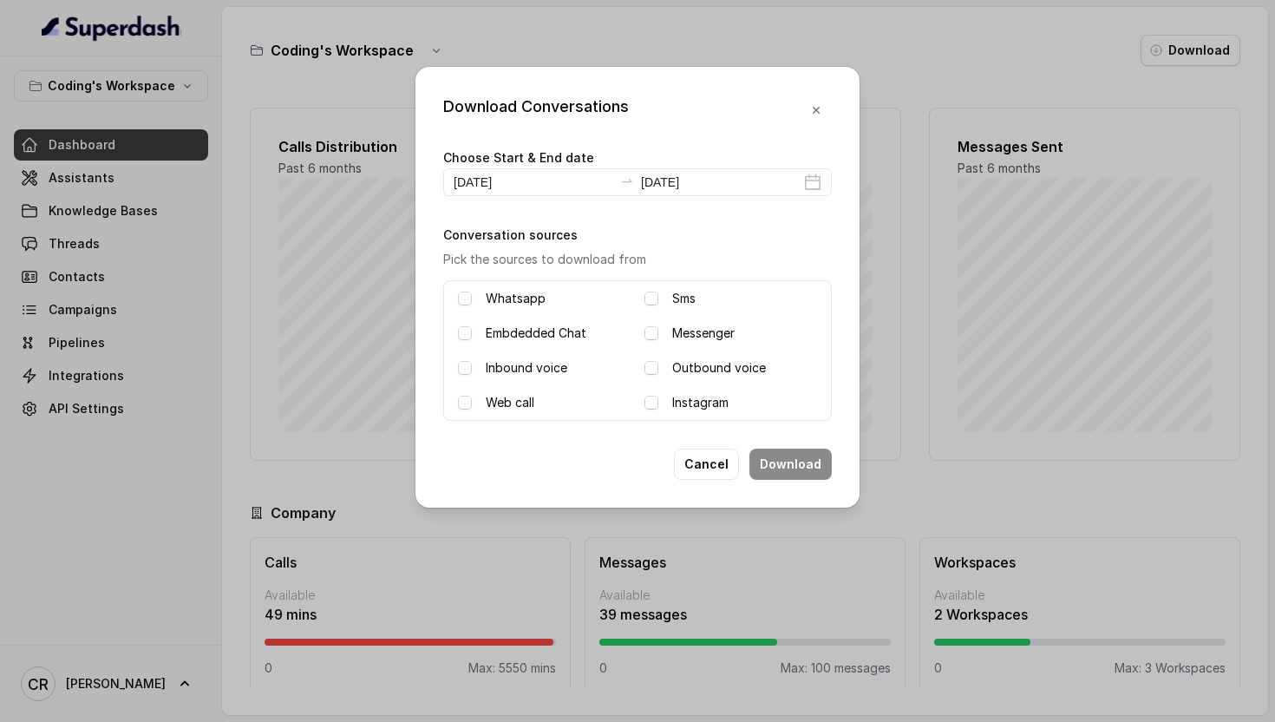
click at [695, 371] on label "Outbound voice" at bounding box center [719, 367] width 94 height 21
click at [522, 377] on label "Inbound voice" at bounding box center [527, 367] width 82 height 21
click at [787, 467] on button "Download" at bounding box center [791, 464] width 82 height 31
